Goal: Find specific page/section: Find specific page/section

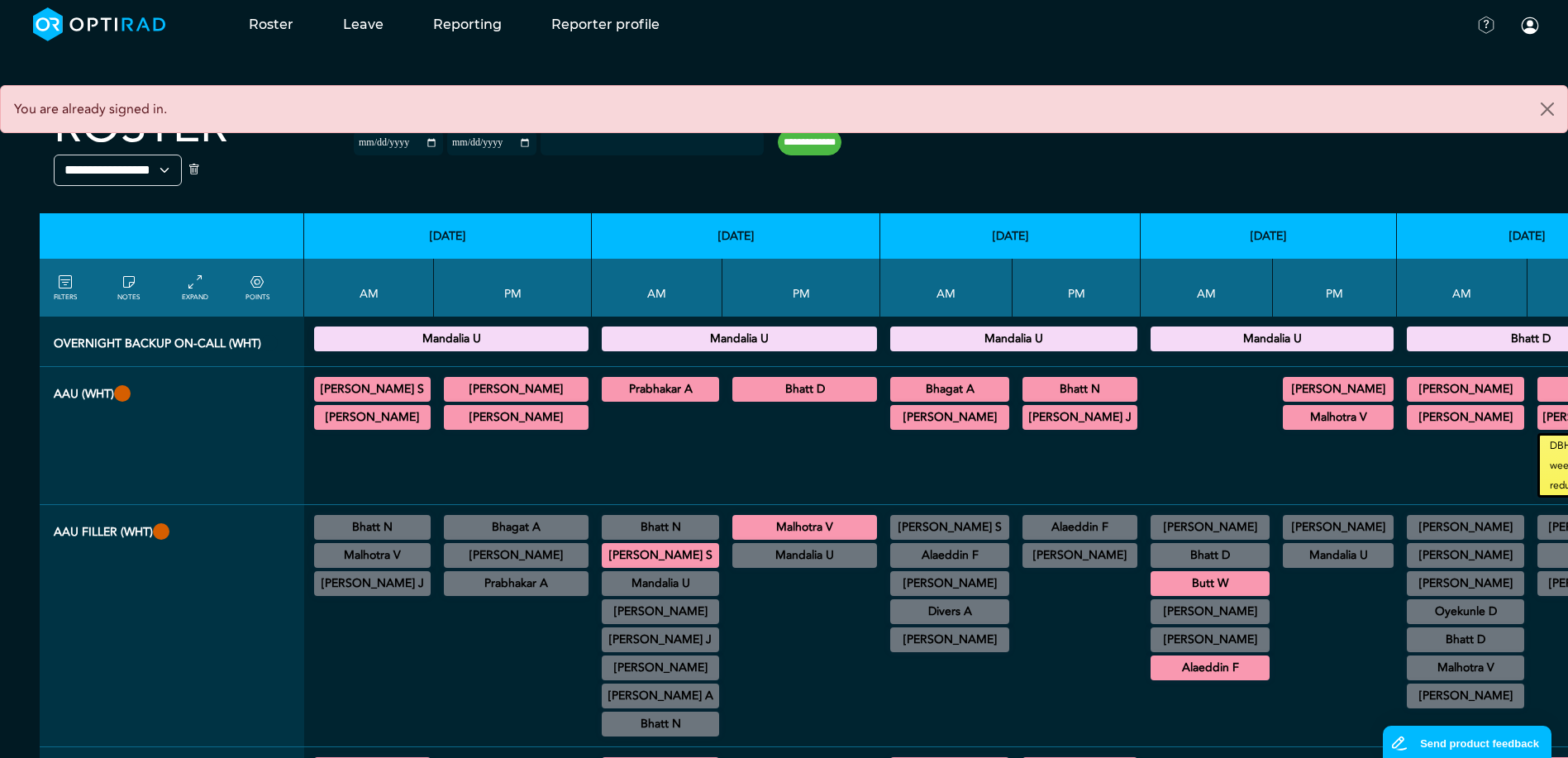
click at [1147, 447] on div at bounding box center [1207, 435] width 119 height 124
click at [1280, 600] on div at bounding box center [1335, 656] width 111 height 169
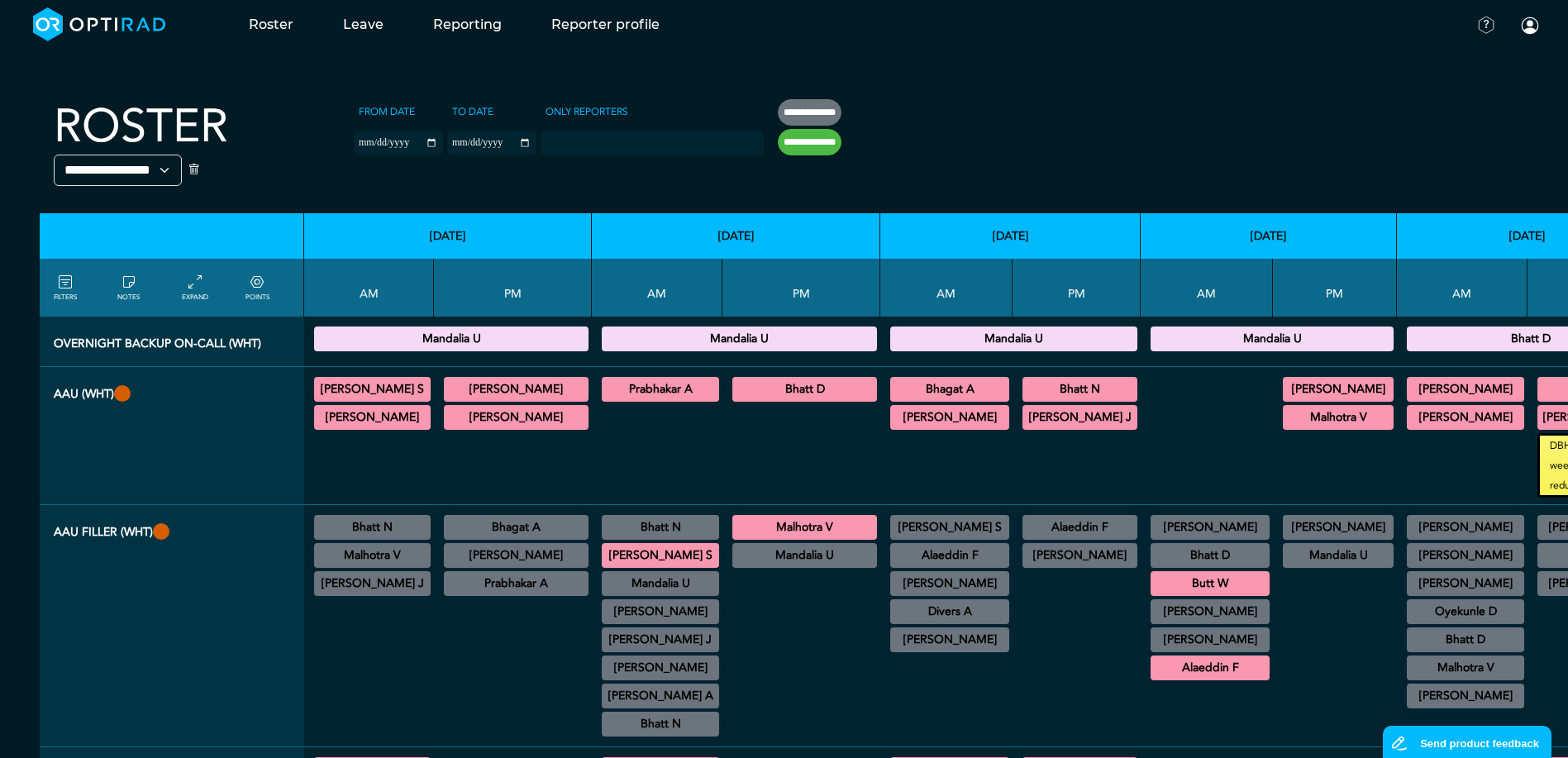
click at [1280, 607] on div at bounding box center [1335, 656] width 111 height 169
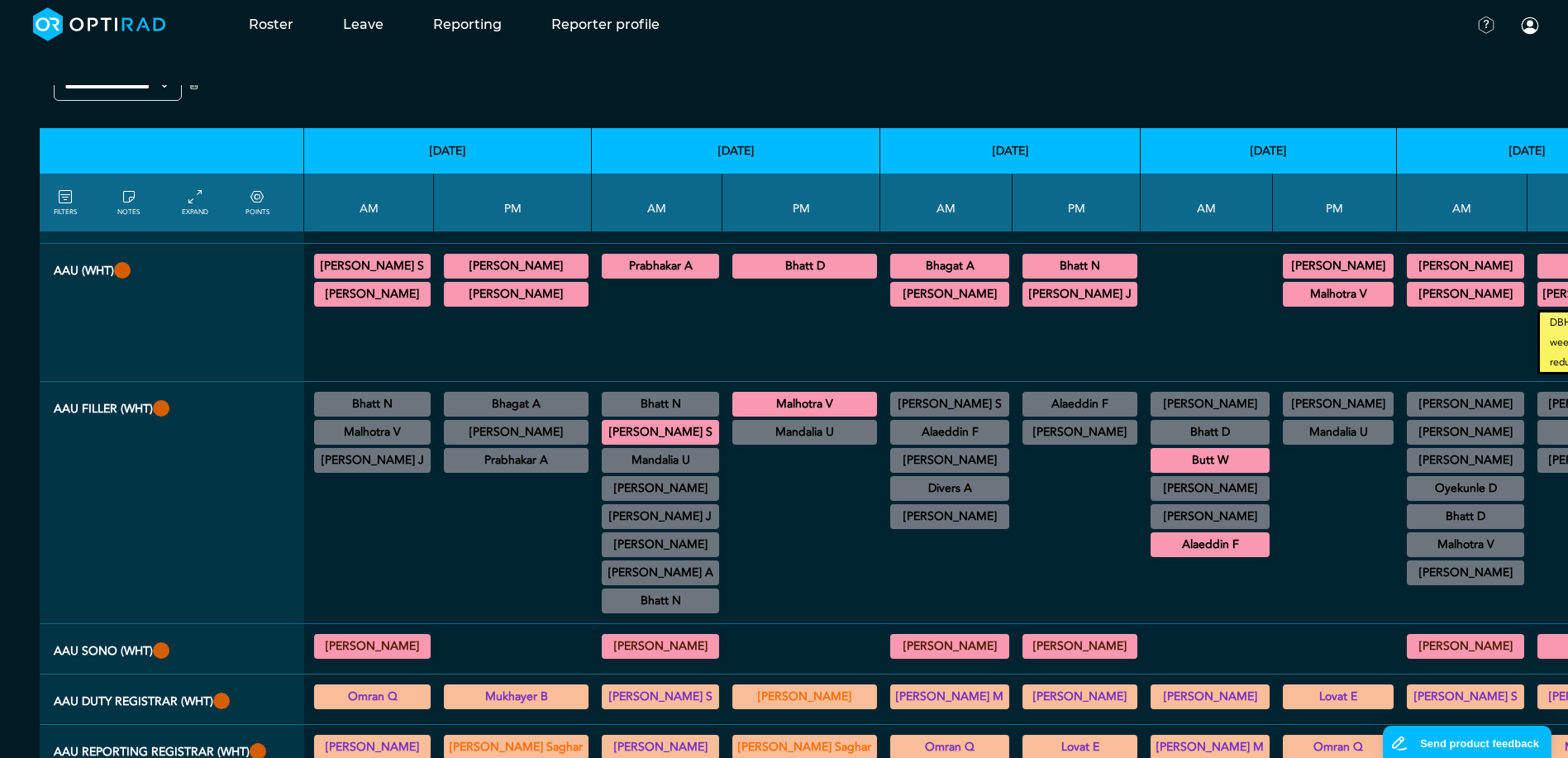
scroll to position [166, 0]
